Goal: Information Seeking & Learning: Learn about a topic

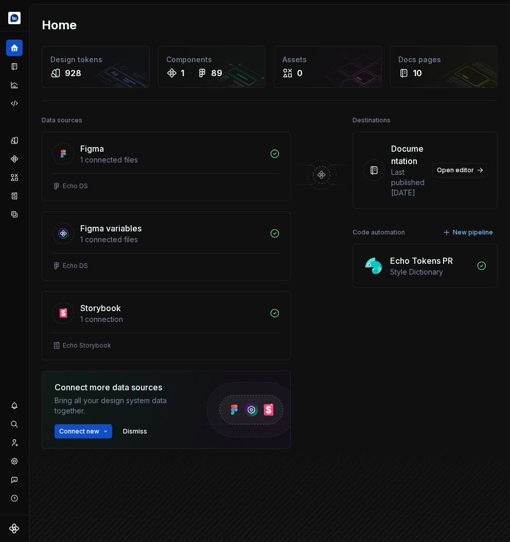
click at [340, 321] on div at bounding box center [322, 306] width 62 height 387
click at [16, 141] on icon "Design tokens" at bounding box center [16, 140] width 3 height 7
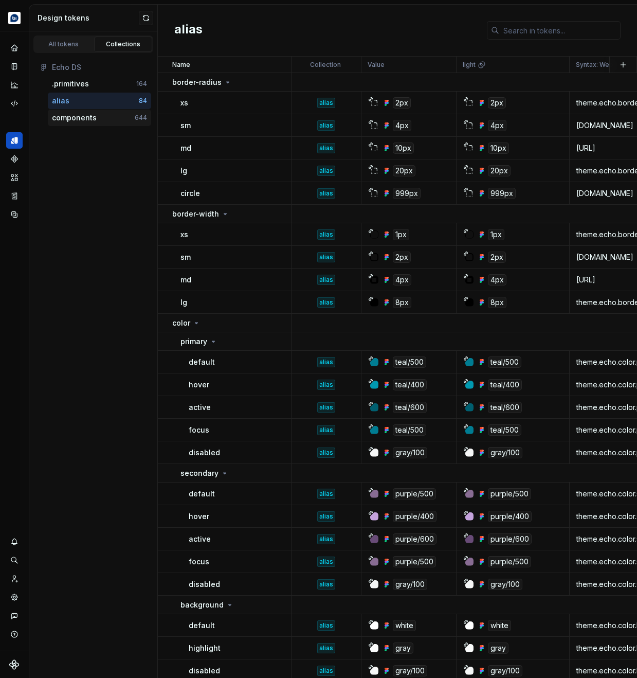
click at [76, 122] on div "components" at bounding box center [74, 118] width 45 height 10
click at [79, 120] on div "components" at bounding box center [74, 118] width 45 height 10
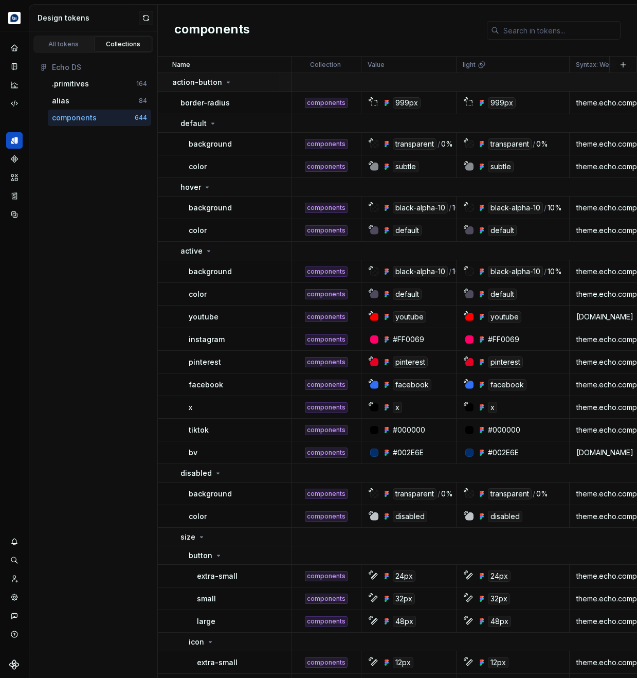
click at [224, 83] on icon at bounding box center [228, 82] width 8 height 8
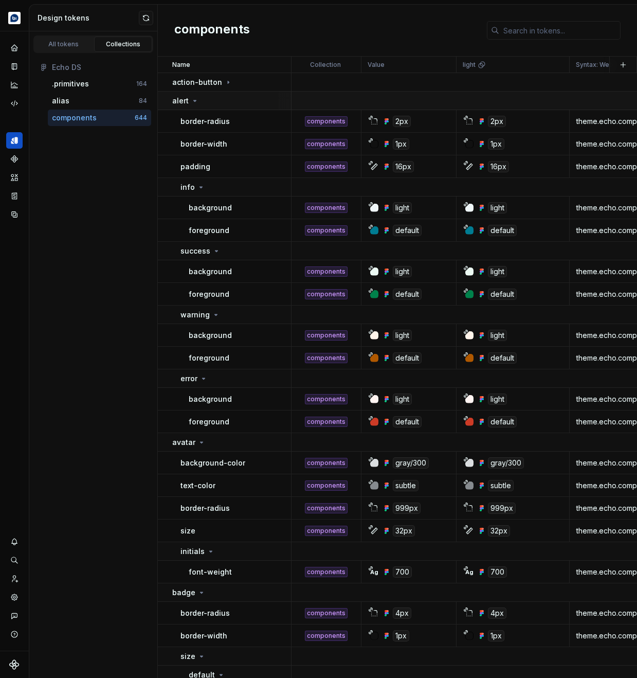
click at [193, 101] on icon at bounding box center [195, 101] width 8 height 8
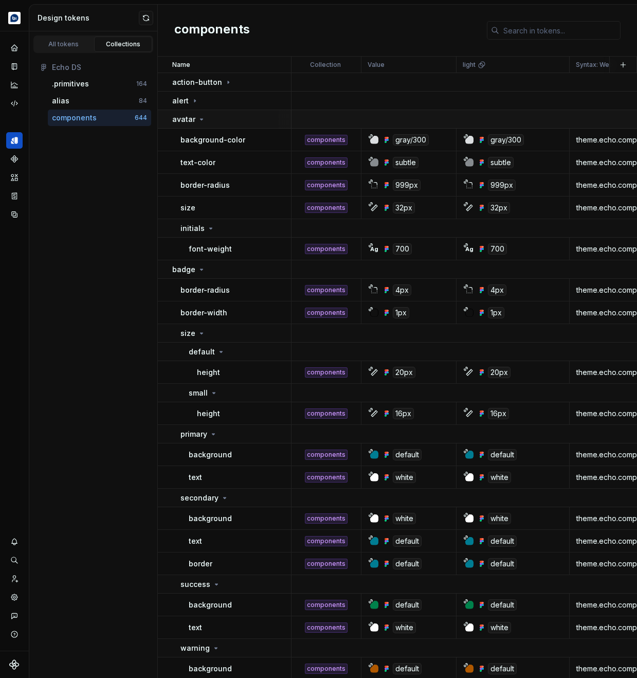
click at [198, 120] on icon at bounding box center [202, 119] width 8 height 8
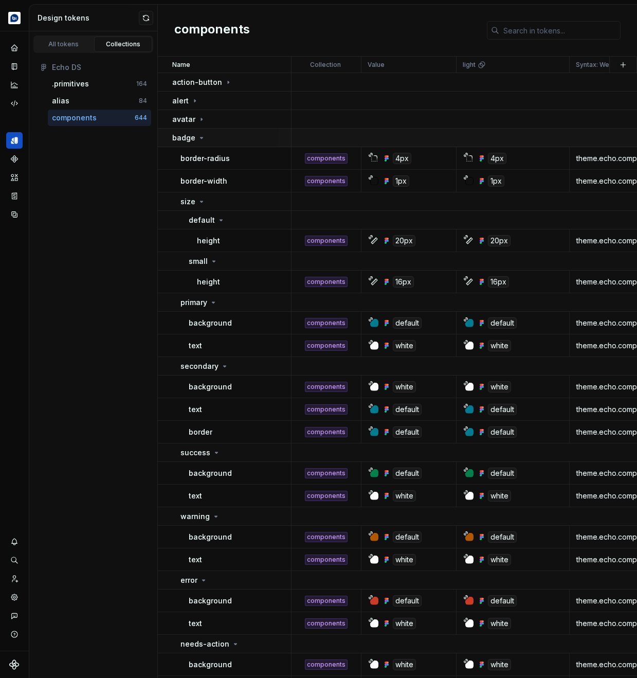
click at [201, 138] on icon at bounding box center [202, 137] width 3 height 1
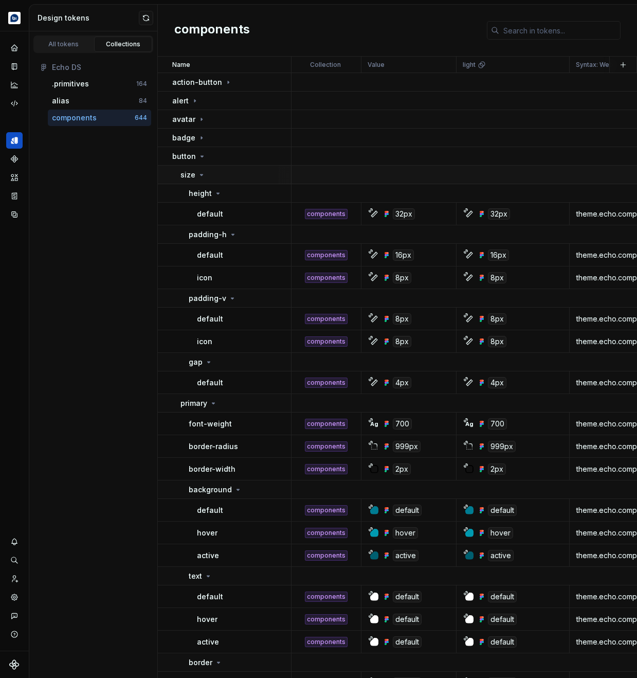
click at [202, 177] on icon at bounding box center [202, 175] width 8 height 8
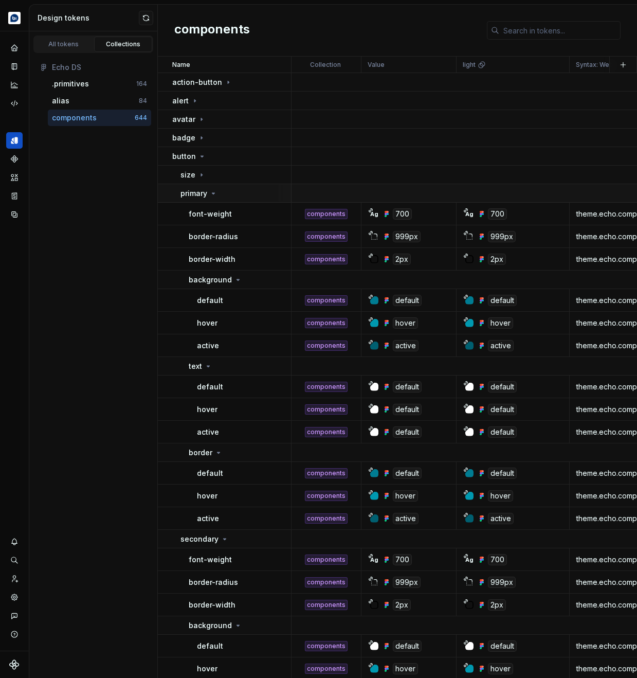
click at [213, 195] on icon at bounding box center [213, 193] width 8 height 8
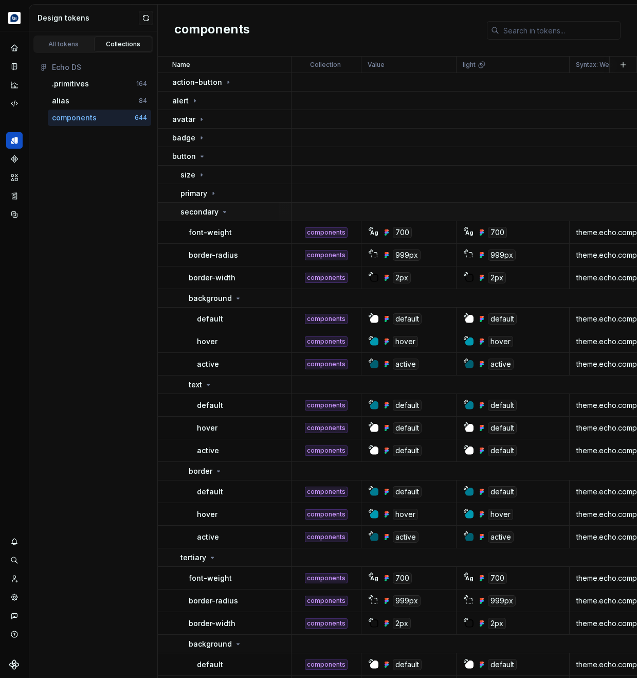
click at [221, 211] on icon at bounding box center [225, 212] width 8 height 8
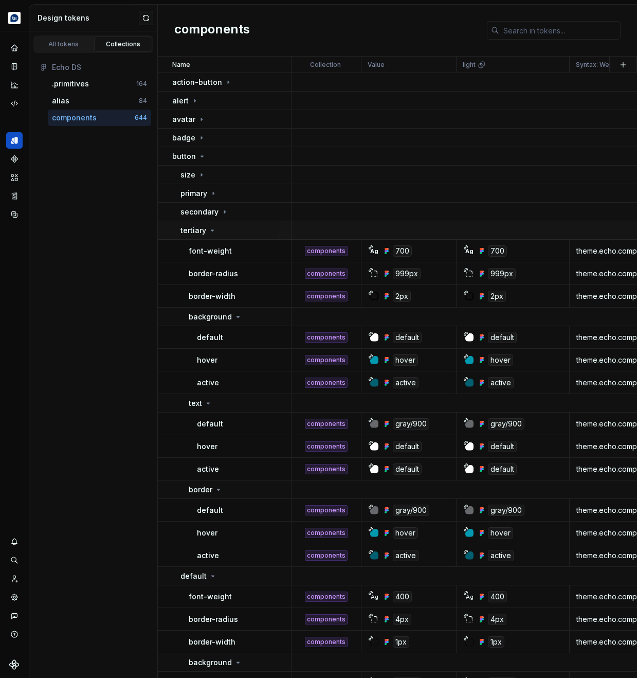
click at [214, 230] on icon at bounding box center [212, 230] width 8 height 8
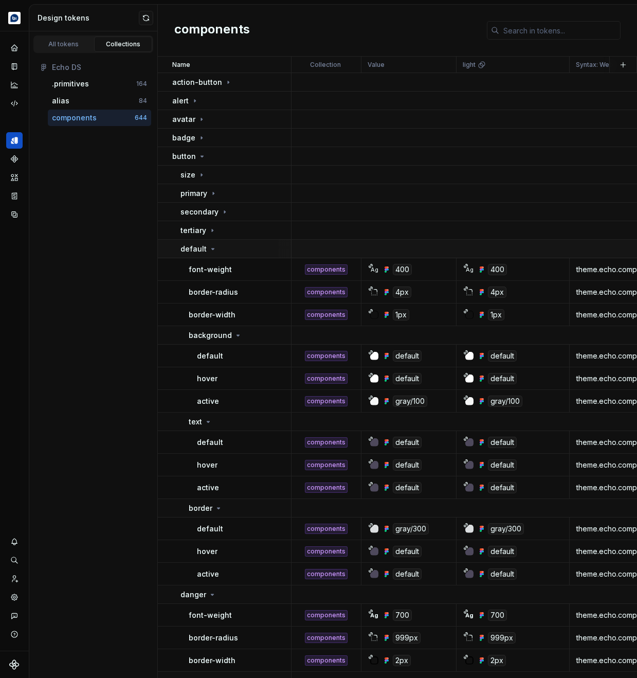
click at [209, 252] on icon at bounding box center [213, 249] width 8 height 8
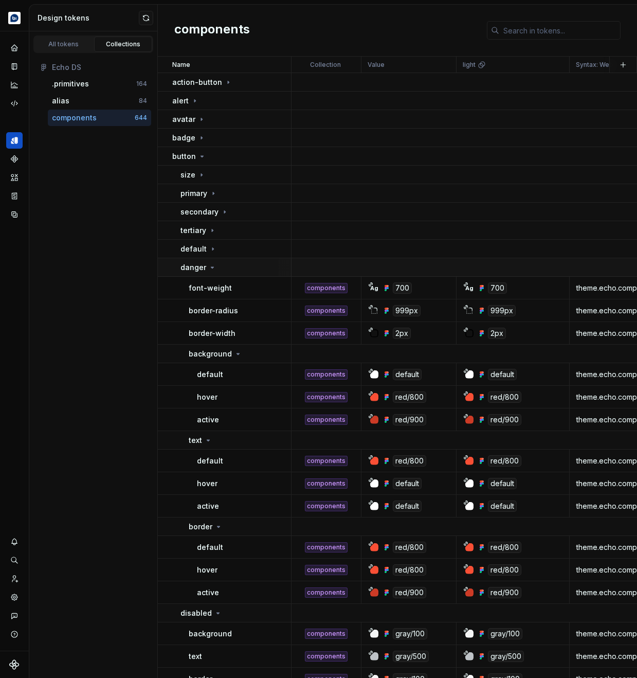
click at [213, 268] on icon at bounding box center [212, 267] width 8 height 8
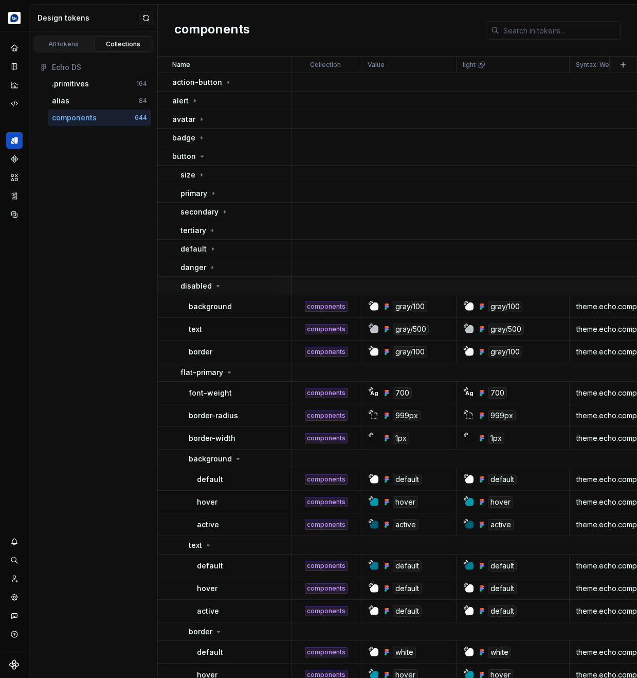
click at [214, 285] on icon at bounding box center [218, 286] width 8 height 8
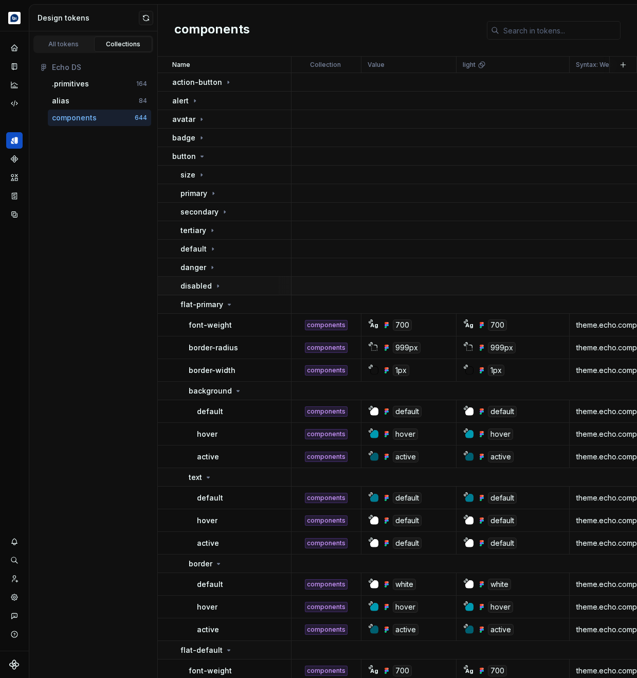
click at [214, 286] on icon at bounding box center [218, 286] width 8 height 8
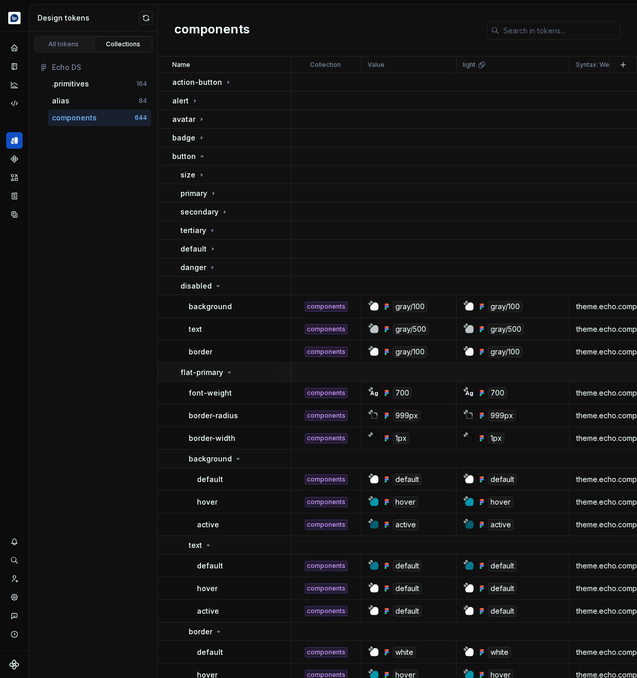
click at [229, 374] on icon at bounding box center [229, 372] width 8 height 8
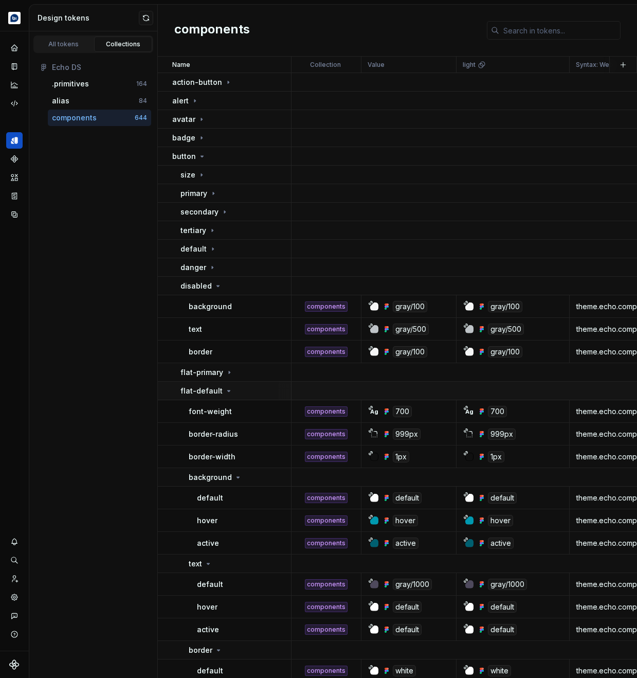
click at [227, 394] on icon at bounding box center [229, 391] width 8 height 8
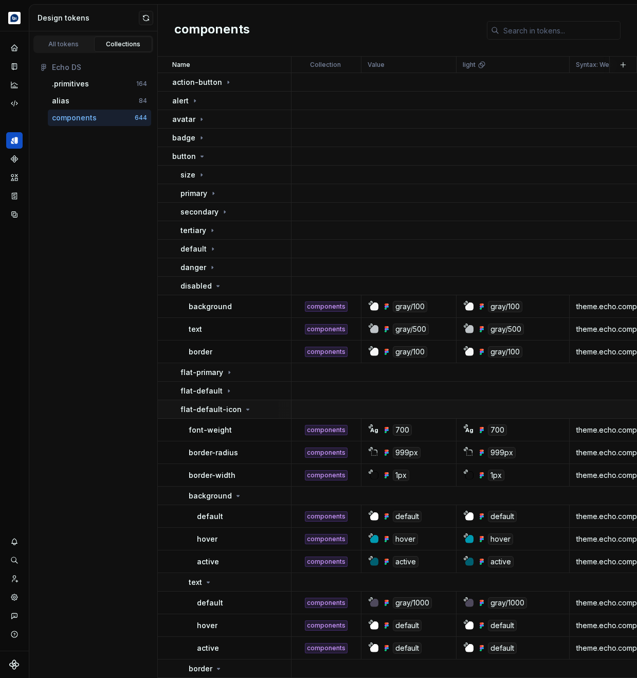
click at [247, 412] on div "flat-default-icon" at bounding box center [236, 409] width 110 height 10
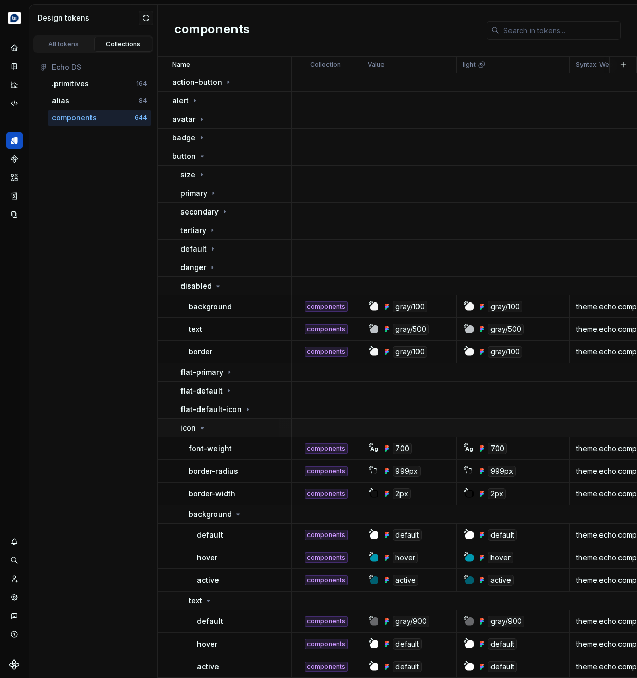
click at [201, 430] on icon at bounding box center [202, 428] width 8 height 8
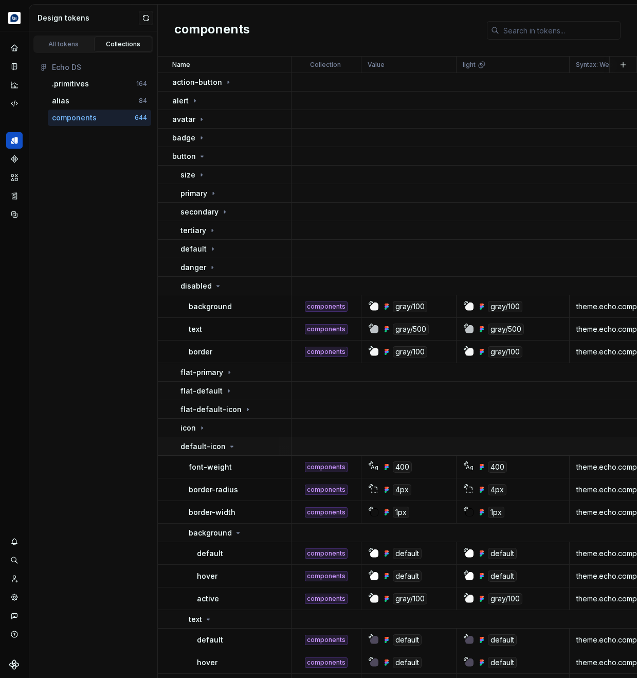
click at [228, 449] on icon at bounding box center [232, 446] width 8 height 8
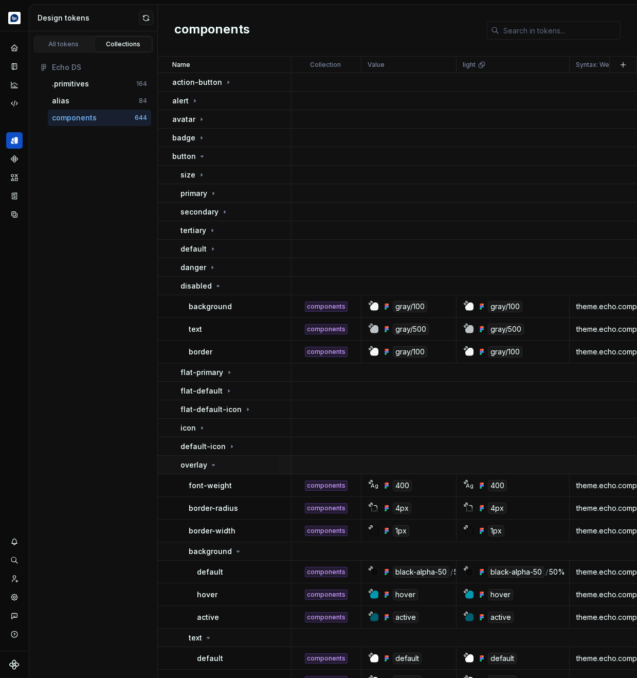
click at [207, 464] on div "overlay" at bounding box center [199, 465] width 37 height 10
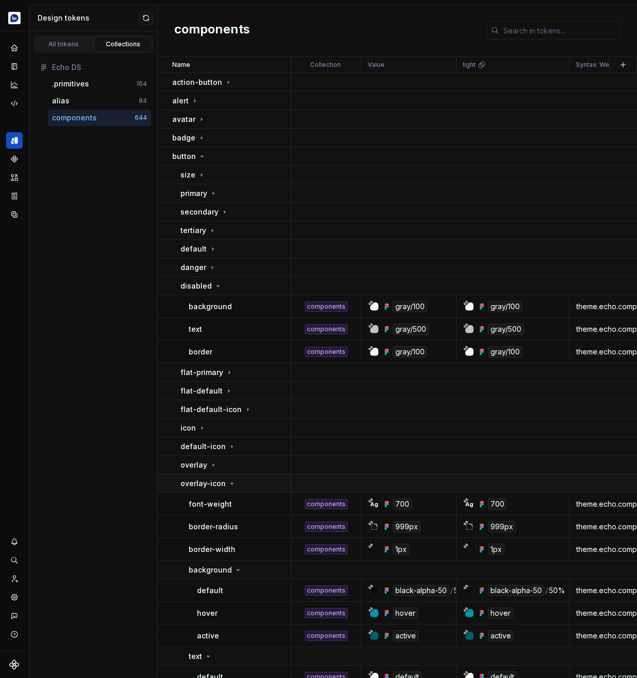
click at [233, 484] on icon at bounding box center [232, 483] width 8 height 8
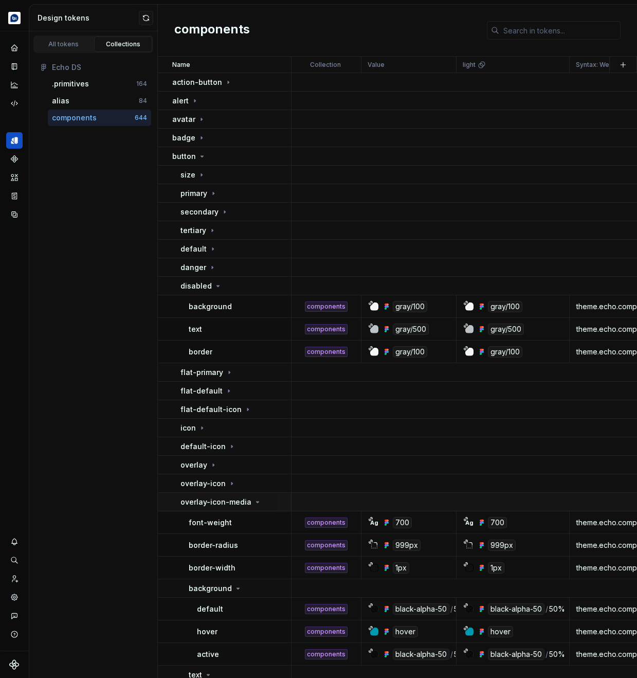
click at [254, 504] on icon at bounding box center [258, 502] width 8 height 8
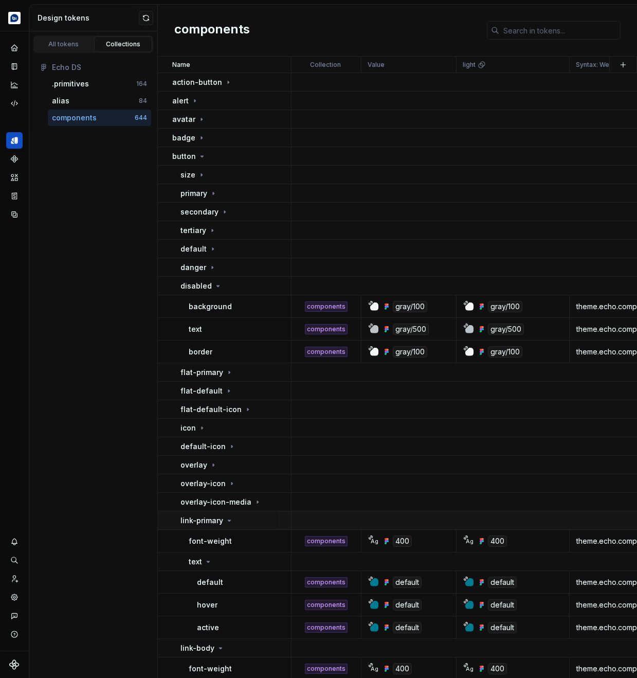
click at [225, 523] on icon at bounding box center [229, 520] width 8 height 8
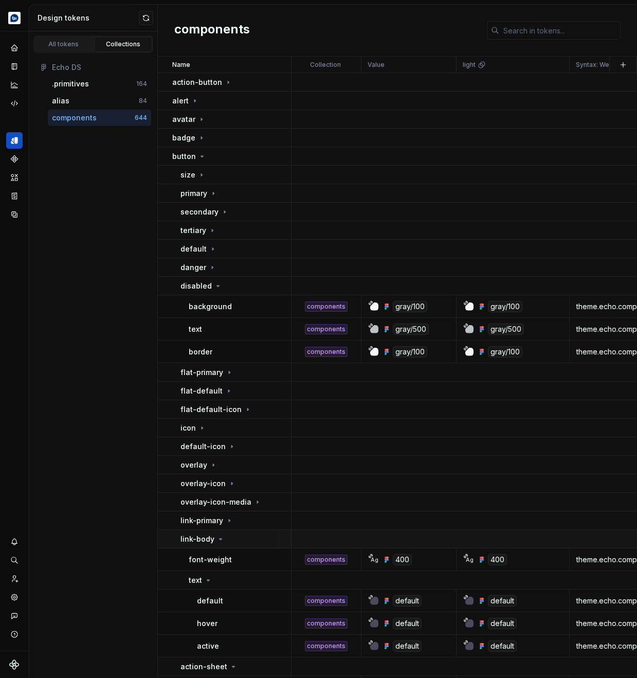
drag, startPoint x: 219, startPoint y: 540, endPoint x: 213, endPoint y: 537, distance: 6.7
click at [220, 540] on icon at bounding box center [221, 539] width 3 height 1
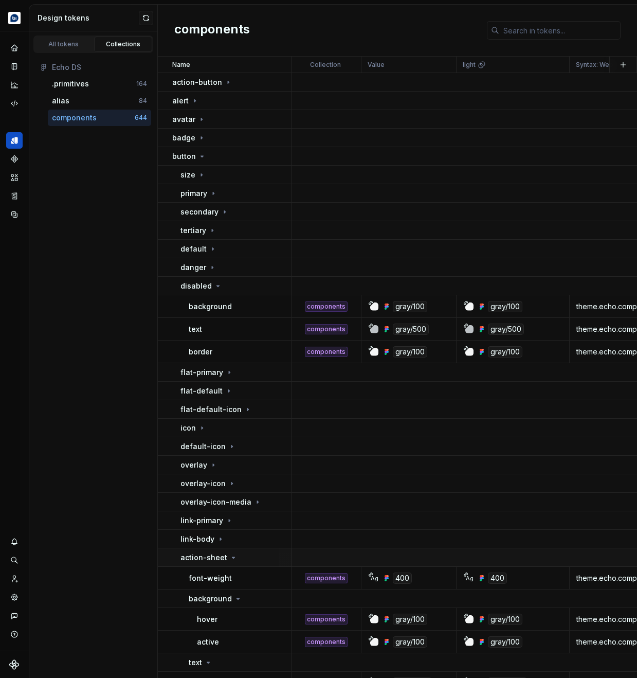
click at [231, 542] on icon at bounding box center [233, 557] width 8 height 8
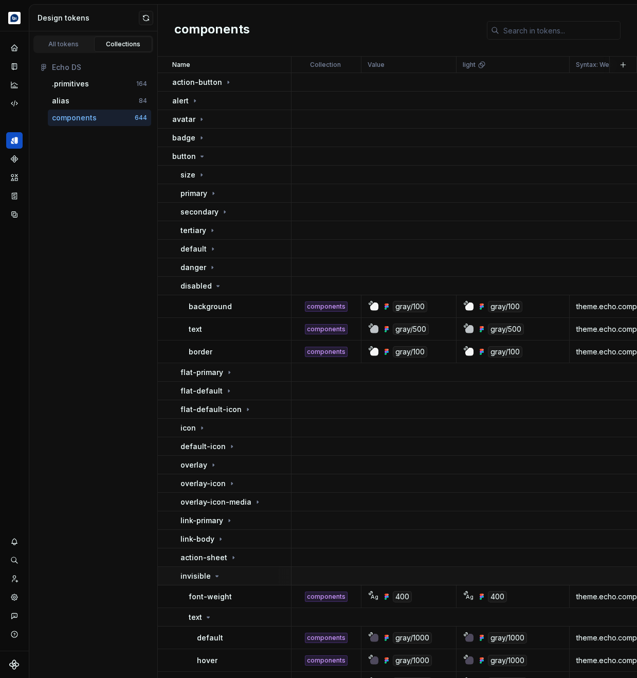
click at [209, 542] on td "invisible" at bounding box center [225, 576] width 134 height 19
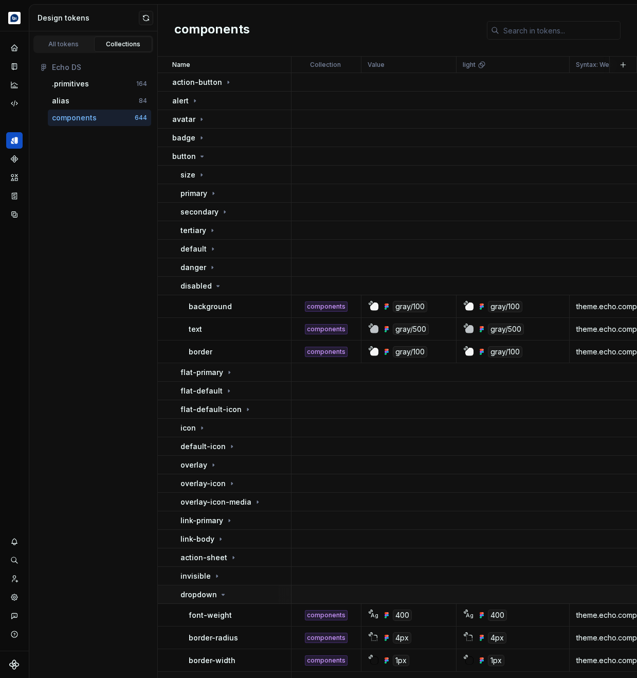
click at [219, 542] on icon at bounding box center [223, 594] width 8 height 8
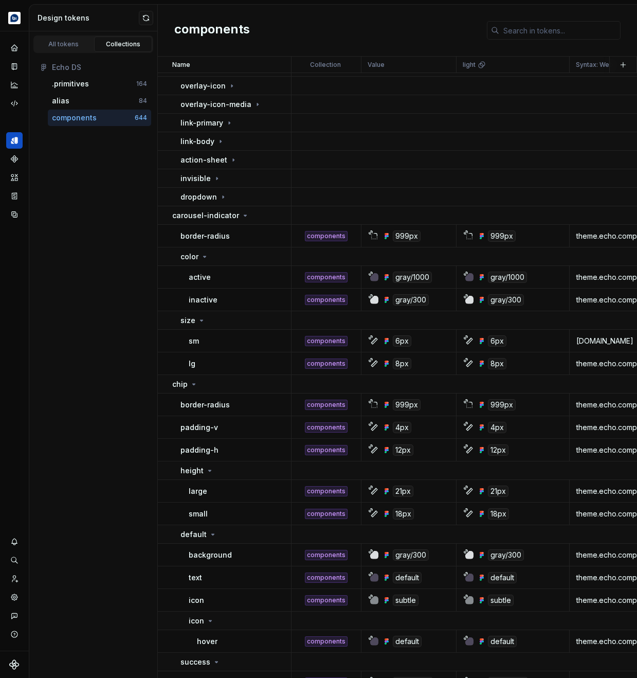
scroll to position [398, 0]
